Goal: Information Seeking & Learning: Learn about a topic

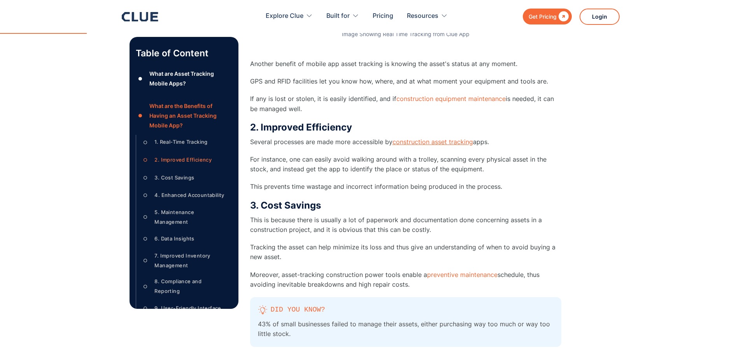
click at [435, 143] on link "construction asset tracking" at bounding box center [432, 142] width 80 height 8
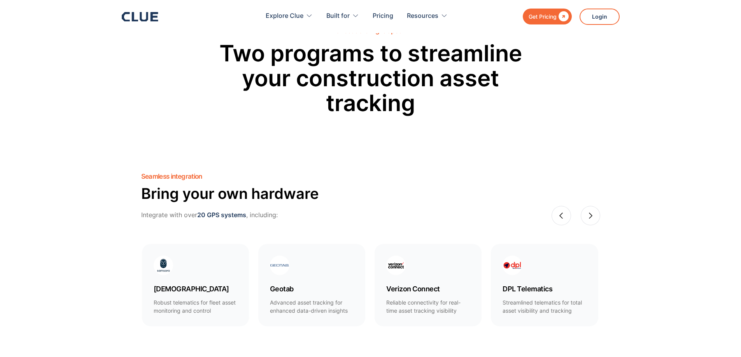
scroll to position [415, 0]
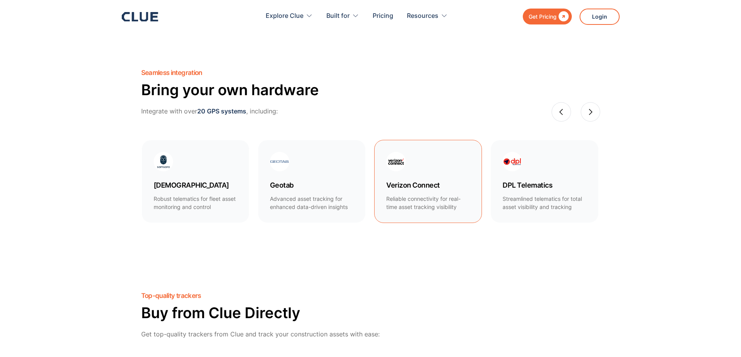
click at [425, 190] on h4 "Verizon Connect" at bounding box center [428, 185] width 84 height 9
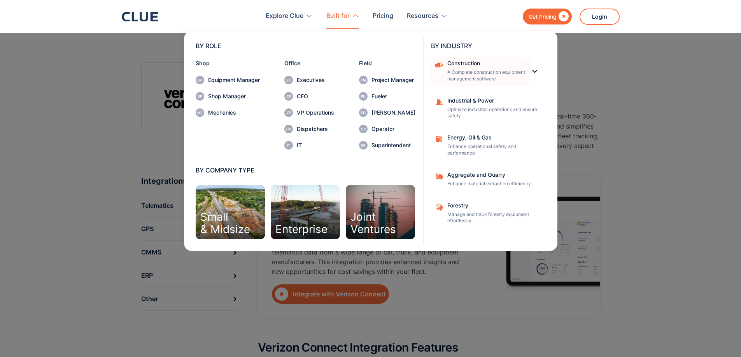
click at [465, 65] on div "Construction" at bounding box center [486, 63] width 78 height 5
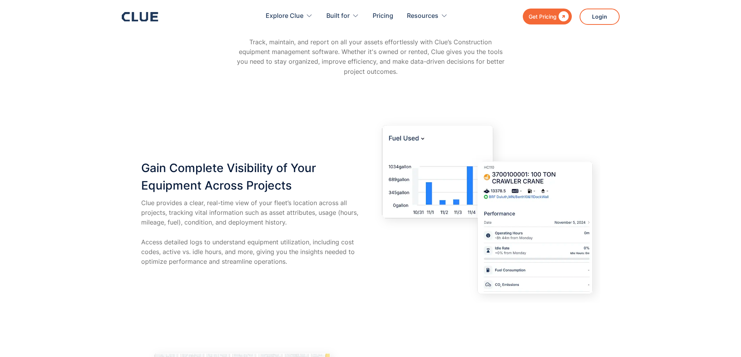
scroll to position [1037, 0]
